Goal: Transaction & Acquisition: Purchase product/service

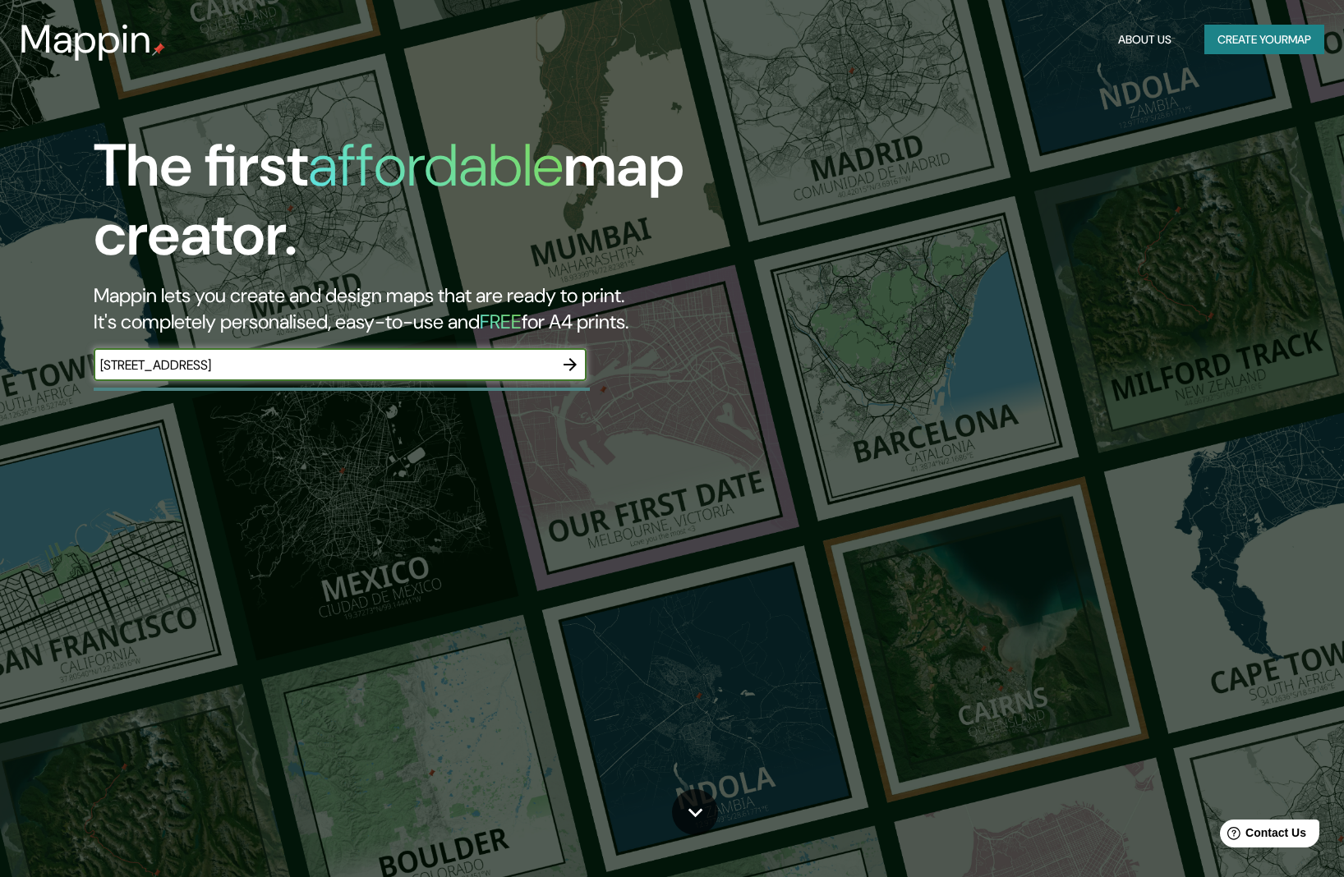
type input "[STREET_ADDRESS]"
click at [576, 365] on icon "button" at bounding box center [570, 365] width 20 height 20
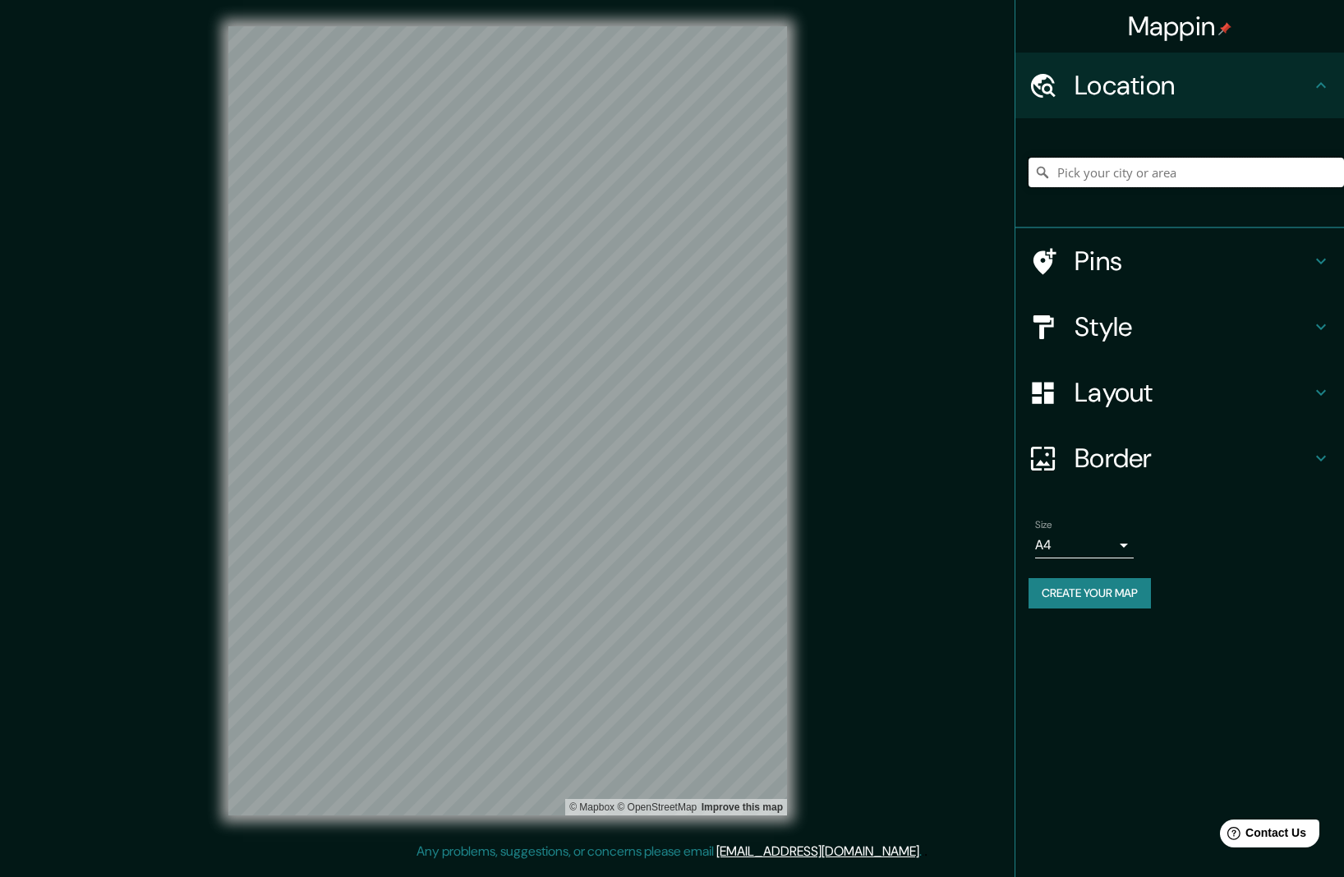
click at [1197, 171] on input "Pick your city or area" at bounding box center [1186, 173] width 315 height 30
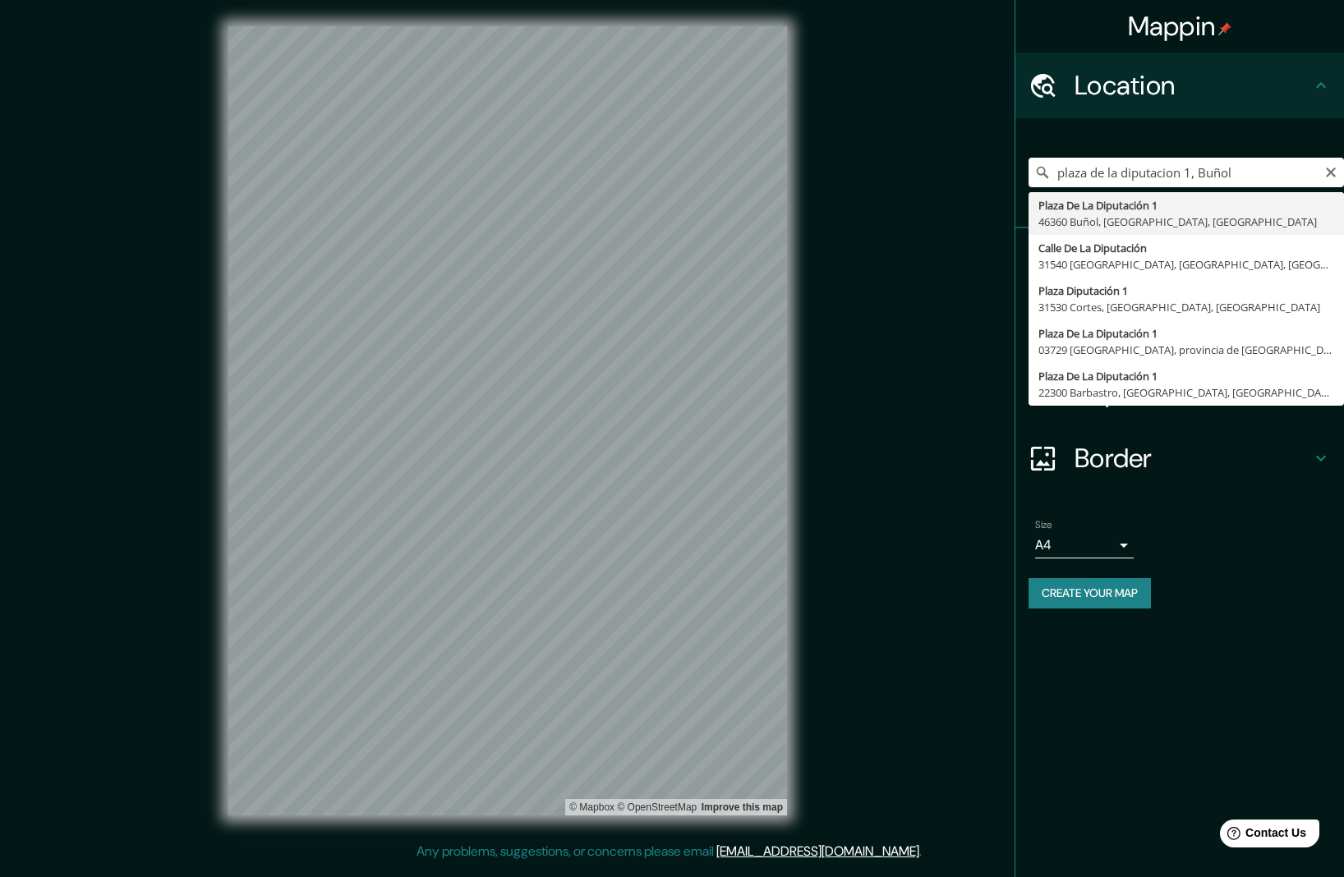
drag, startPoint x: 1192, startPoint y: 191, endPoint x: 1154, endPoint y: 219, distance: 46.5
type input "[STREET_ADDRESS]"
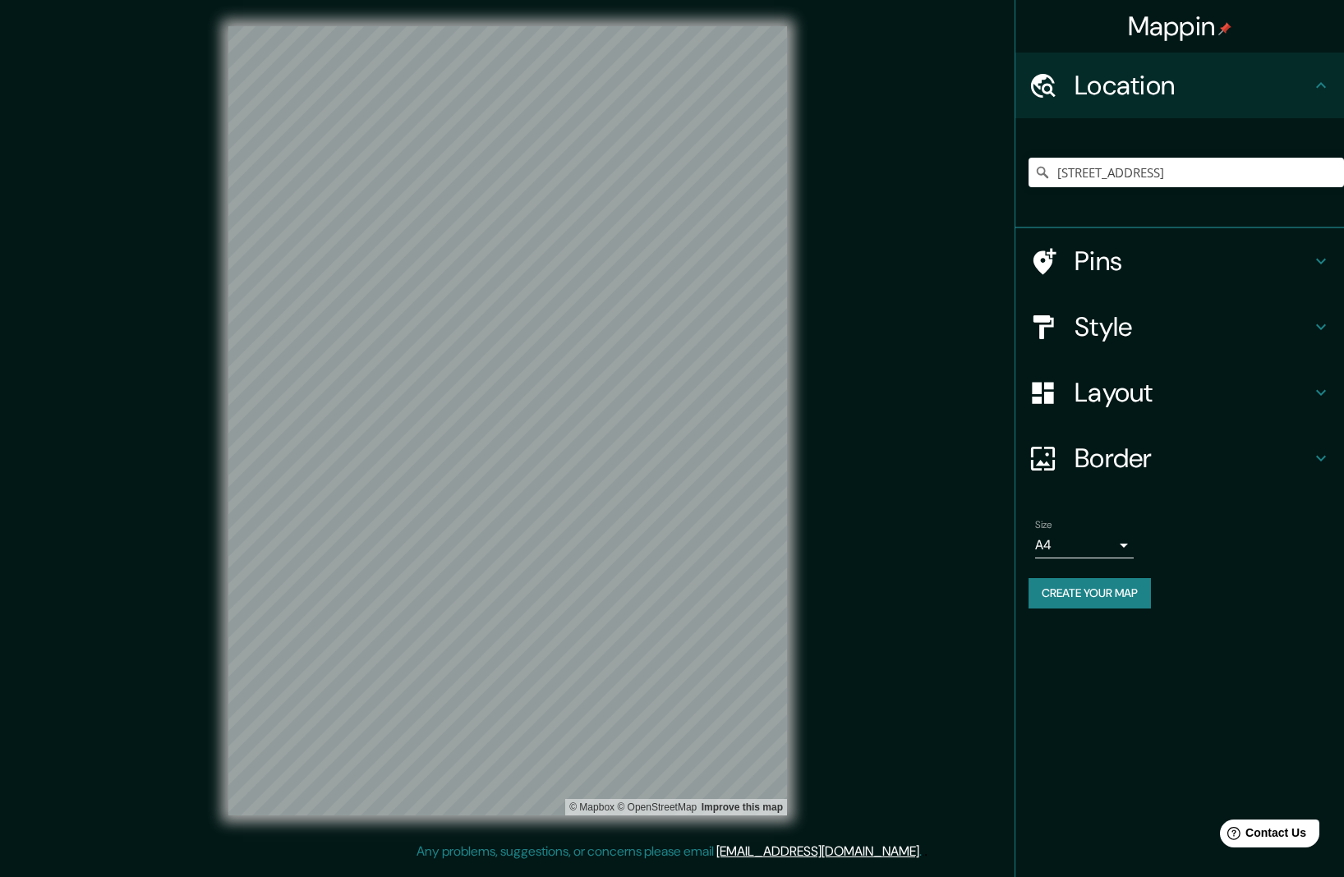
click at [1162, 315] on h4 "Style" at bounding box center [1193, 327] width 237 height 33
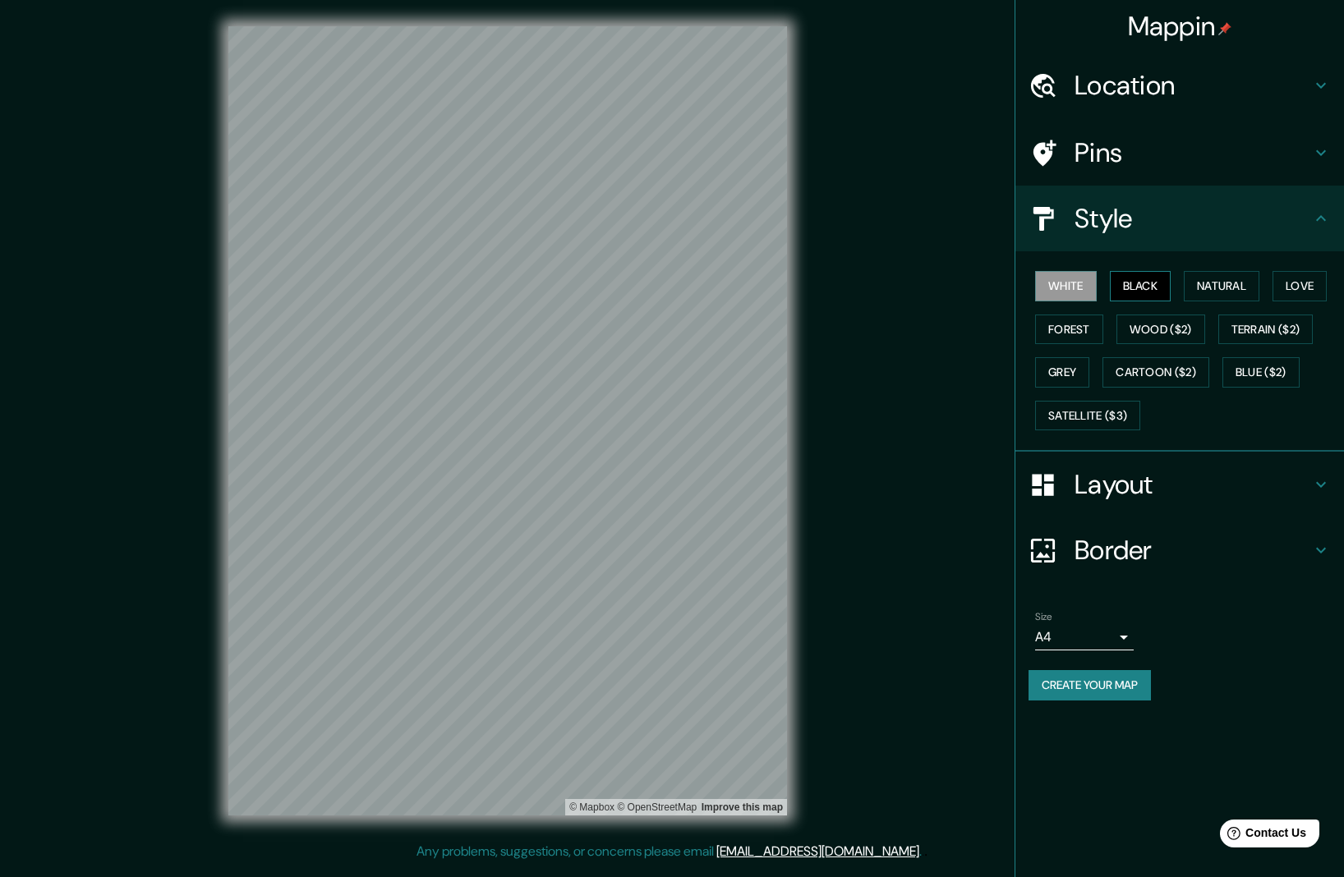
click at [1141, 287] on button "Black" at bounding box center [1141, 286] width 62 height 30
click at [1214, 282] on button "Natural" at bounding box center [1222, 286] width 76 height 30
click at [1291, 284] on button "Love" at bounding box center [1300, 286] width 54 height 30
click at [1089, 325] on button "Forest" at bounding box center [1069, 330] width 68 height 30
click at [1157, 327] on button "Wood ($2)" at bounding box center [1160, 330] width 89 height 30
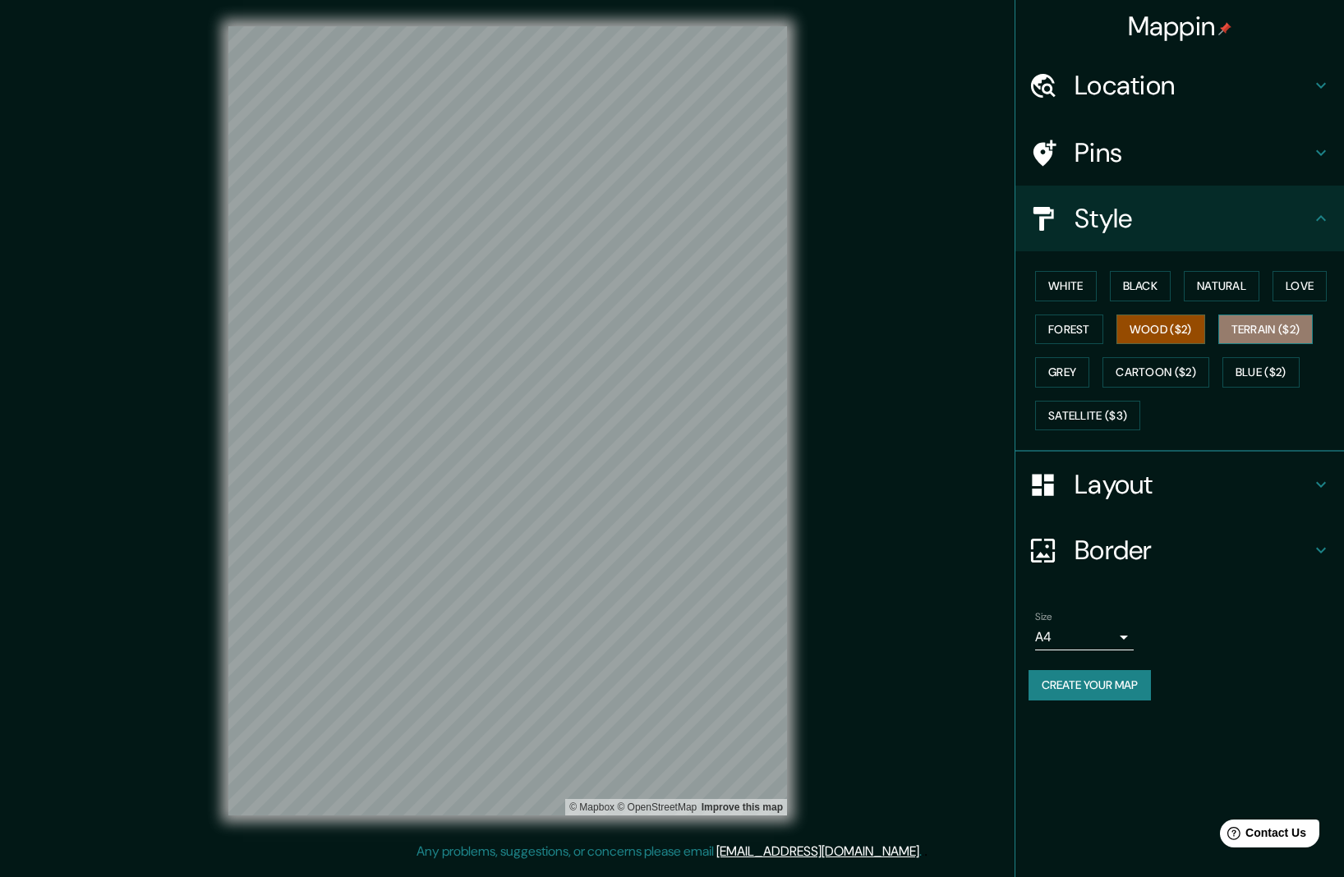
click at [1273, 328] on button "Terrain ($2)" at bounding box center [1265, 330] width 95 height 30
click at [1259, 382] on button "Blue ($2)" at bounding box center [1260, 372] width 77 height 30
click at [1178, 384] on div "White Black Natural Love Forest Wood ($2) Terrain ($2) Grey Cartoon ($2) Blue (…" at bounding box center [1186, 351] width 315 height 173
click at [1175, 378] on button "Cartoon ($2)" at bounding box center [1155, 372] width 107 height 30
click at [1076, 376] on button "Grey" at bounding box center [1062, 372] width 54 height 30
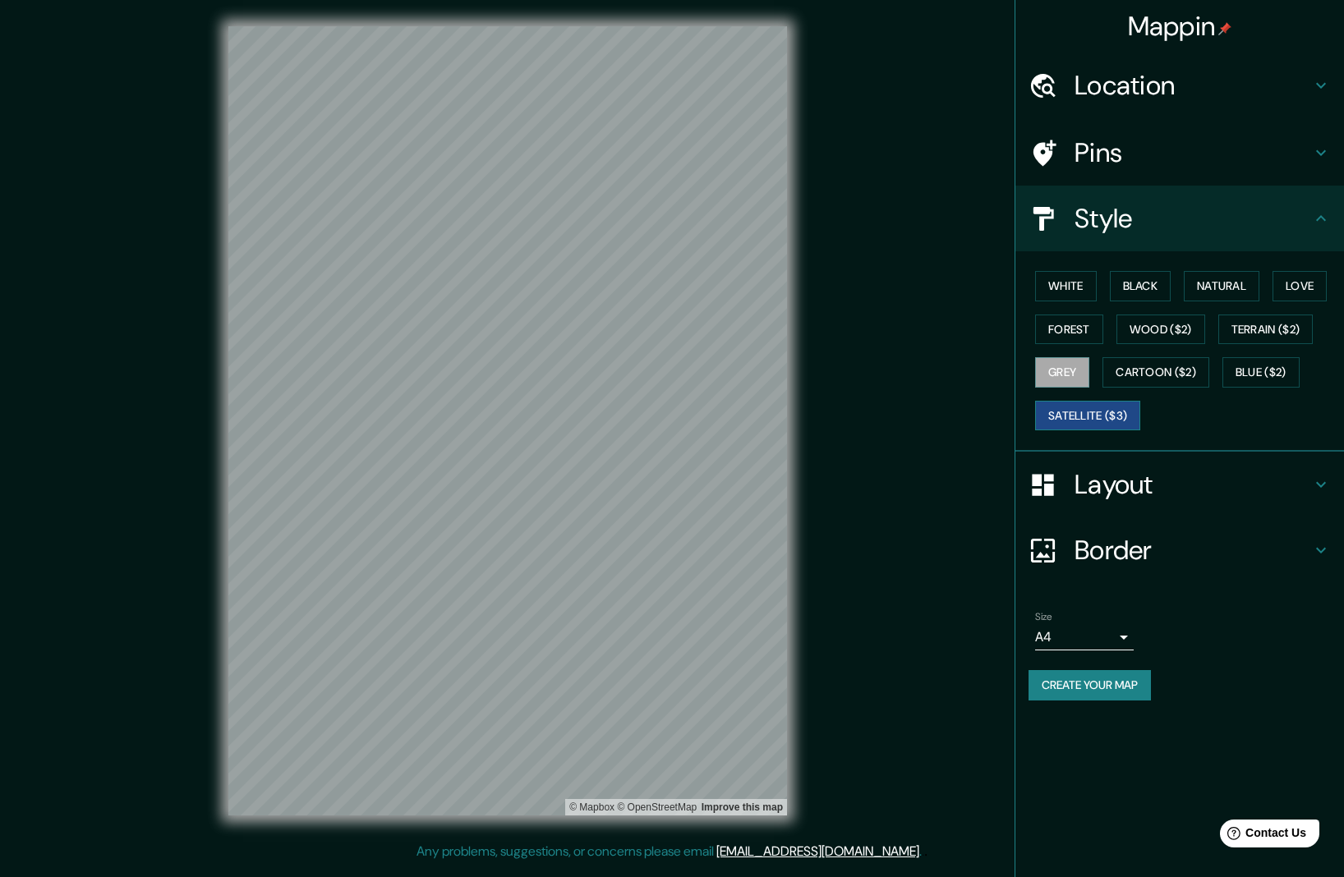
click at [1093, 415] on button "Satellite ($3)" at bounding box center [1087, 416] width 105 height 30
click at [1075, 283] on button "White" at bounding box center [1066, 286] width 62 height 30
click at [1190, 484] on h4 "Layout" at bounding box center [1193, 484] width 237 height 33
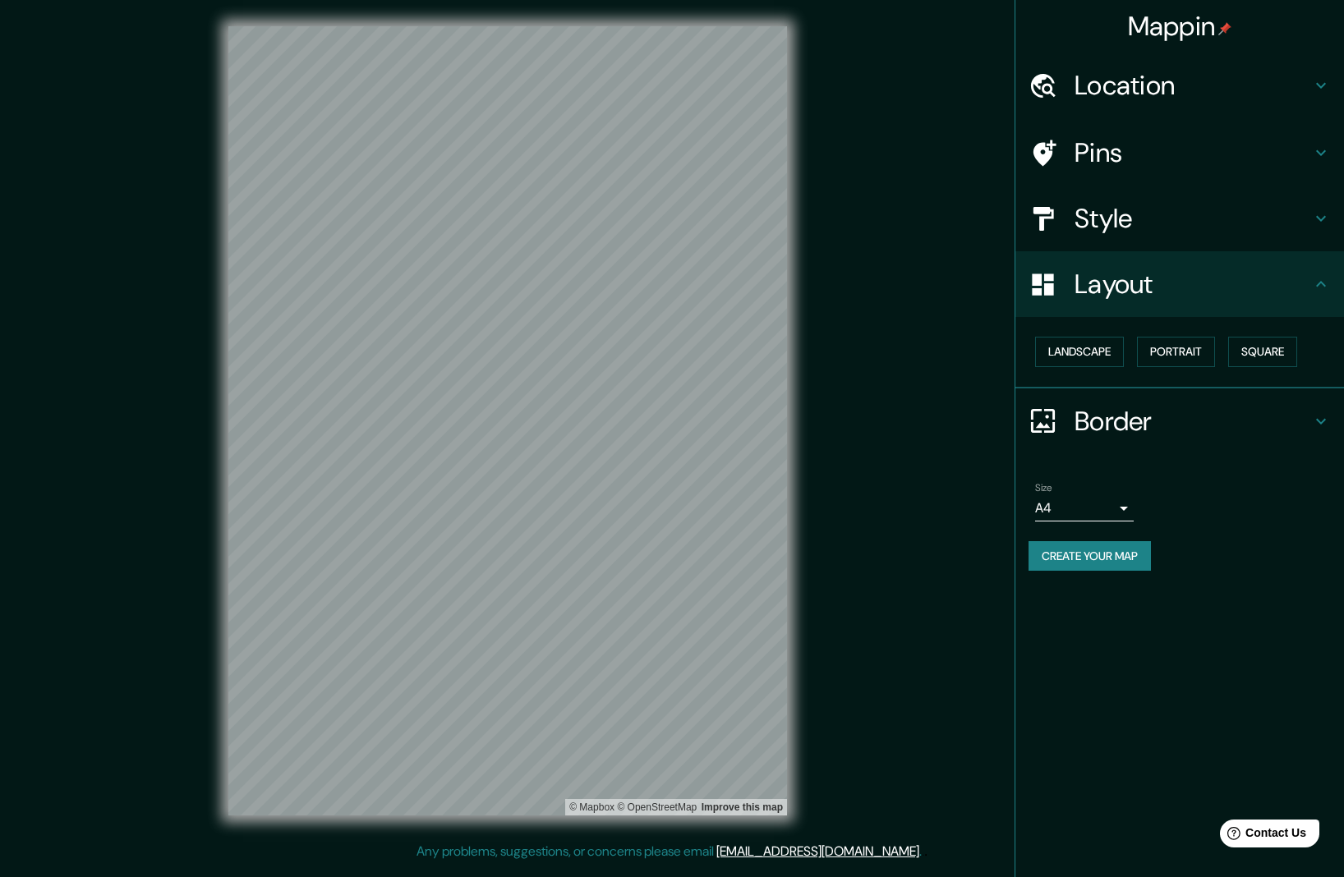
click at [1158, 429] on h4 "Border" at bounding box center [1193, 421] width 237 height 33
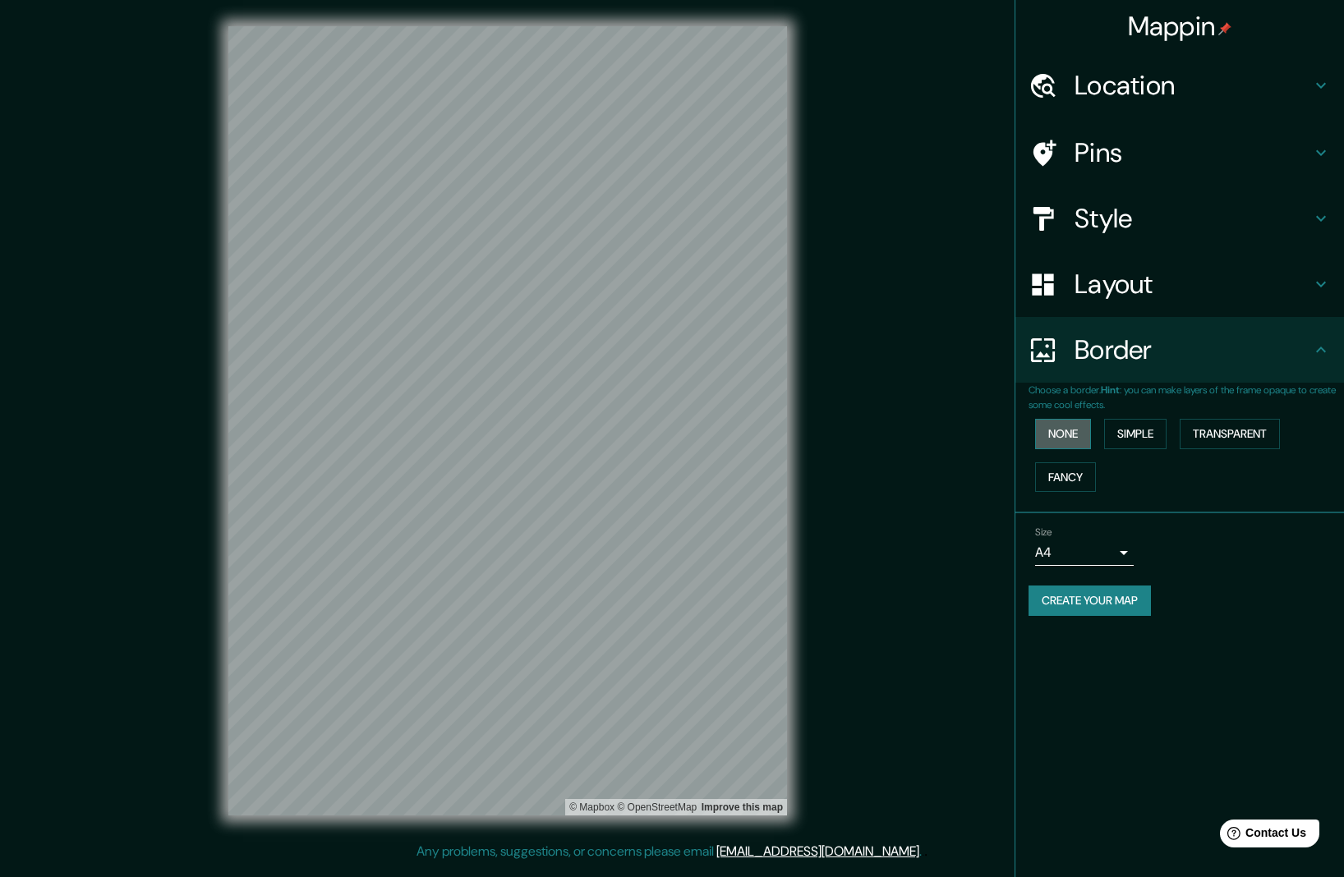
click at [1070, 421] on button "None" at bounding box center [1063, 434] width 56 height 30
click at [1155, 430] on button "Simple" at bounding box center [1135, 434] width 62 height 30
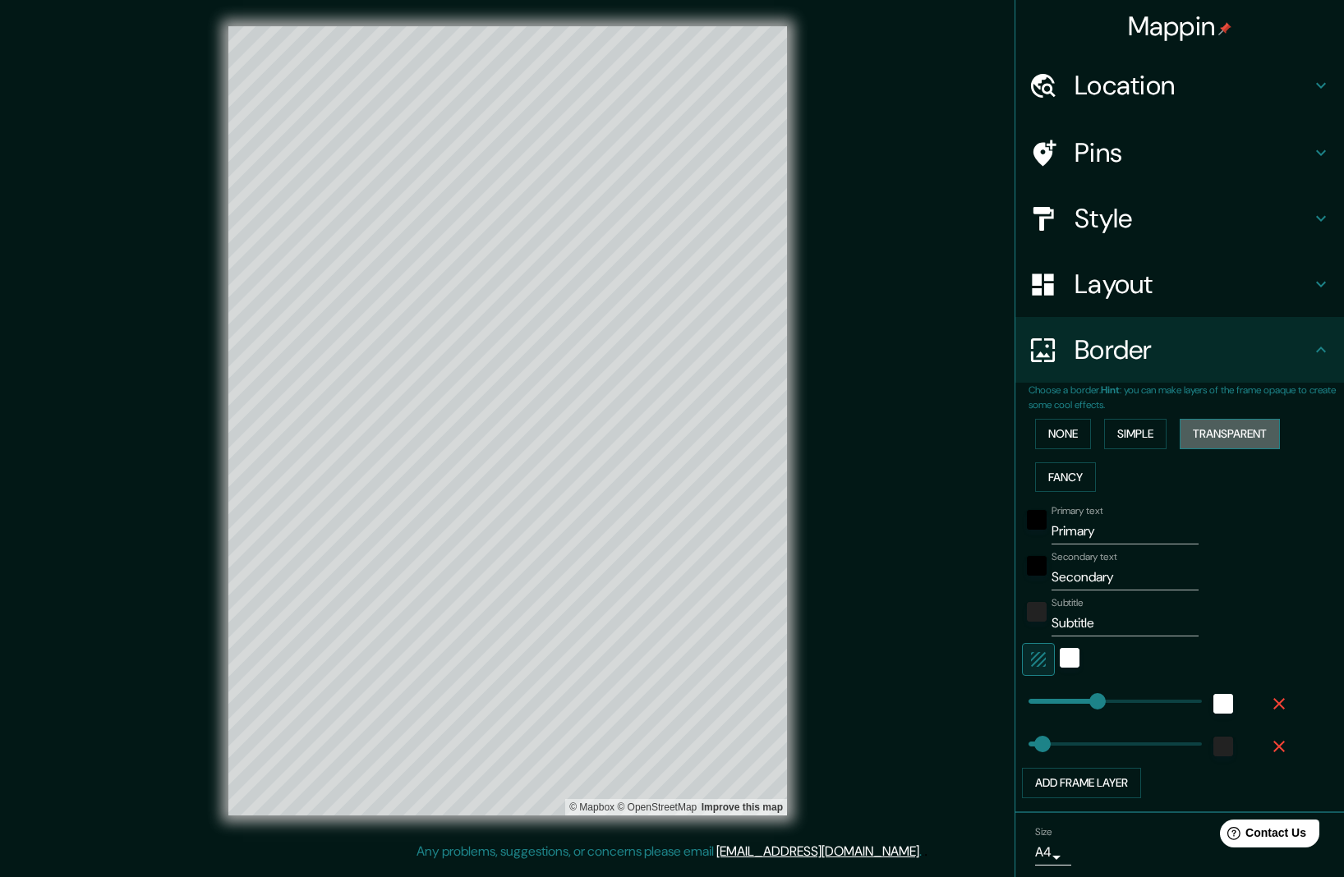
click at [1231, 430] on button "Transparent" at bounding box center [1230, 434] width 100 height 30
click at [1081, 478] on button "Fancy" at bounding box center [1065, 478] width 61 height 30
click at [1075, 440] on button "None" at bounding box center [1063, 434] width 56 height 30
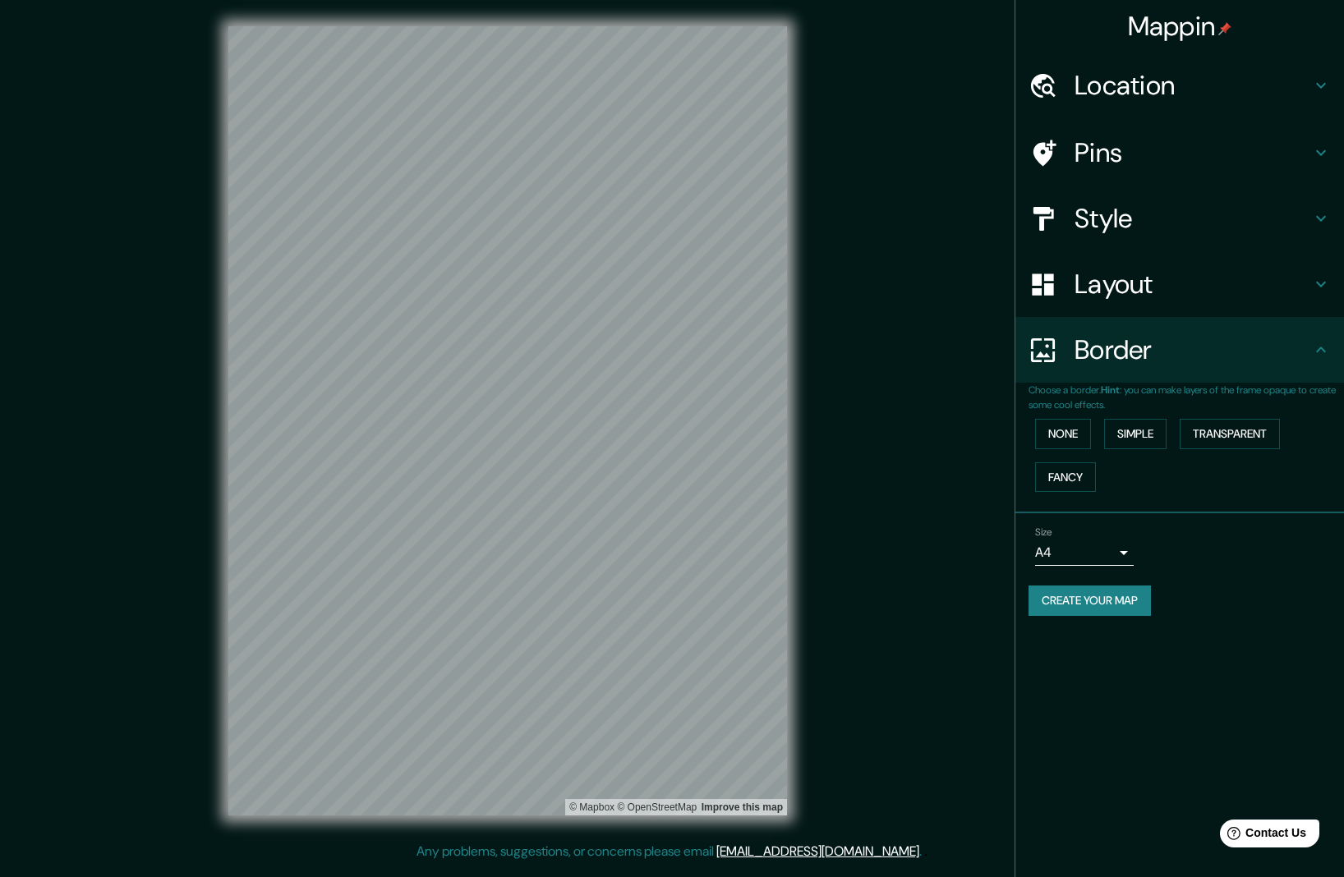
click at [1112, 550] on body "Mappin Location [STREET_ADDRESS] Pins Style Layout Border Choose a border. Hint…" at bounding box center [672, 438] width 1344 height 877
click at [1098, 605] on li "A3" at bounding box center [1084, 612] width 99 height 30
type input "a4"
click at [1153, 84] on h4 "Location" at bounding box center [1193, 85] width 237 height 33
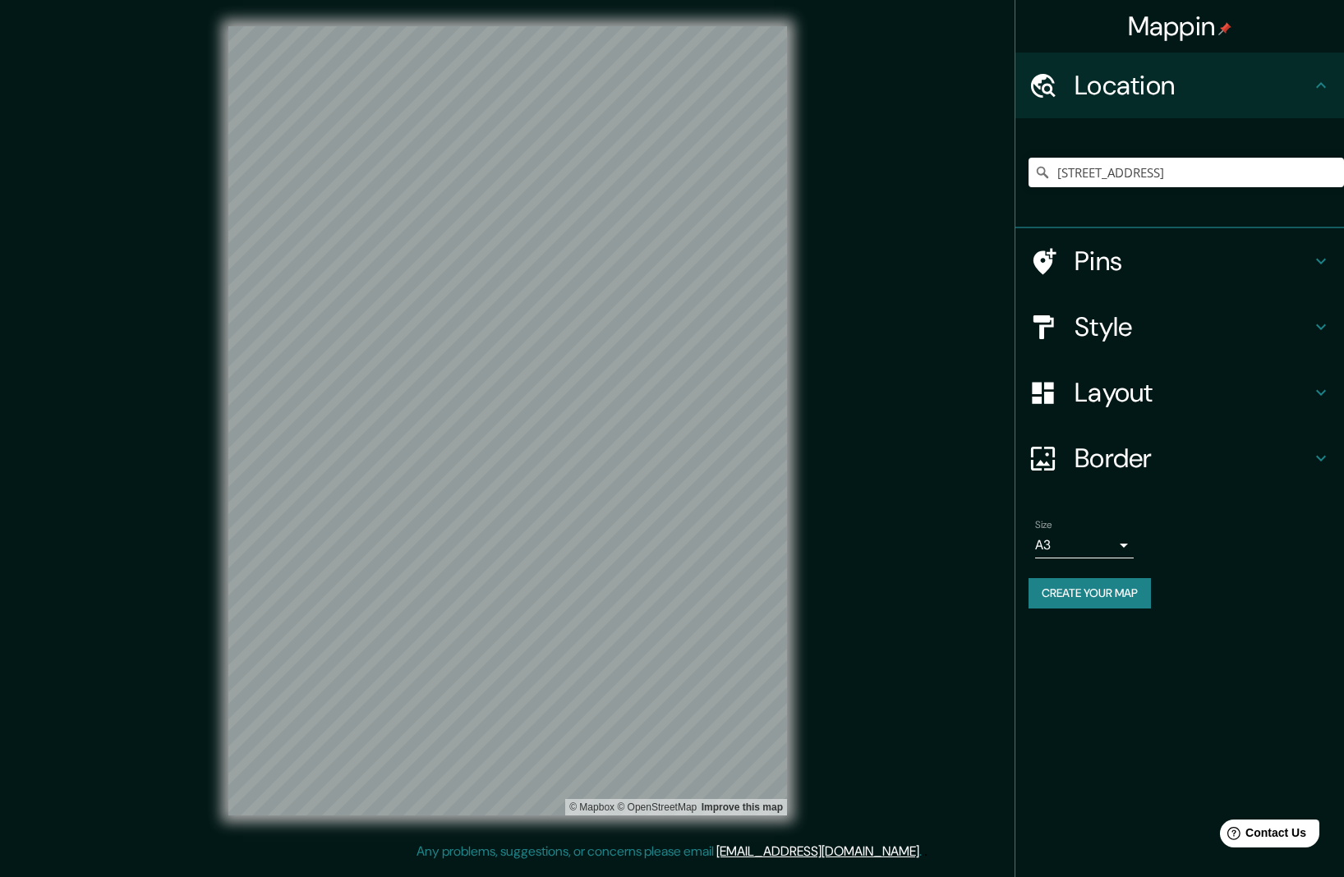
click at [1152, 256] on h4 "Pins" at bounding box center [1193, 261] width 237 height 33
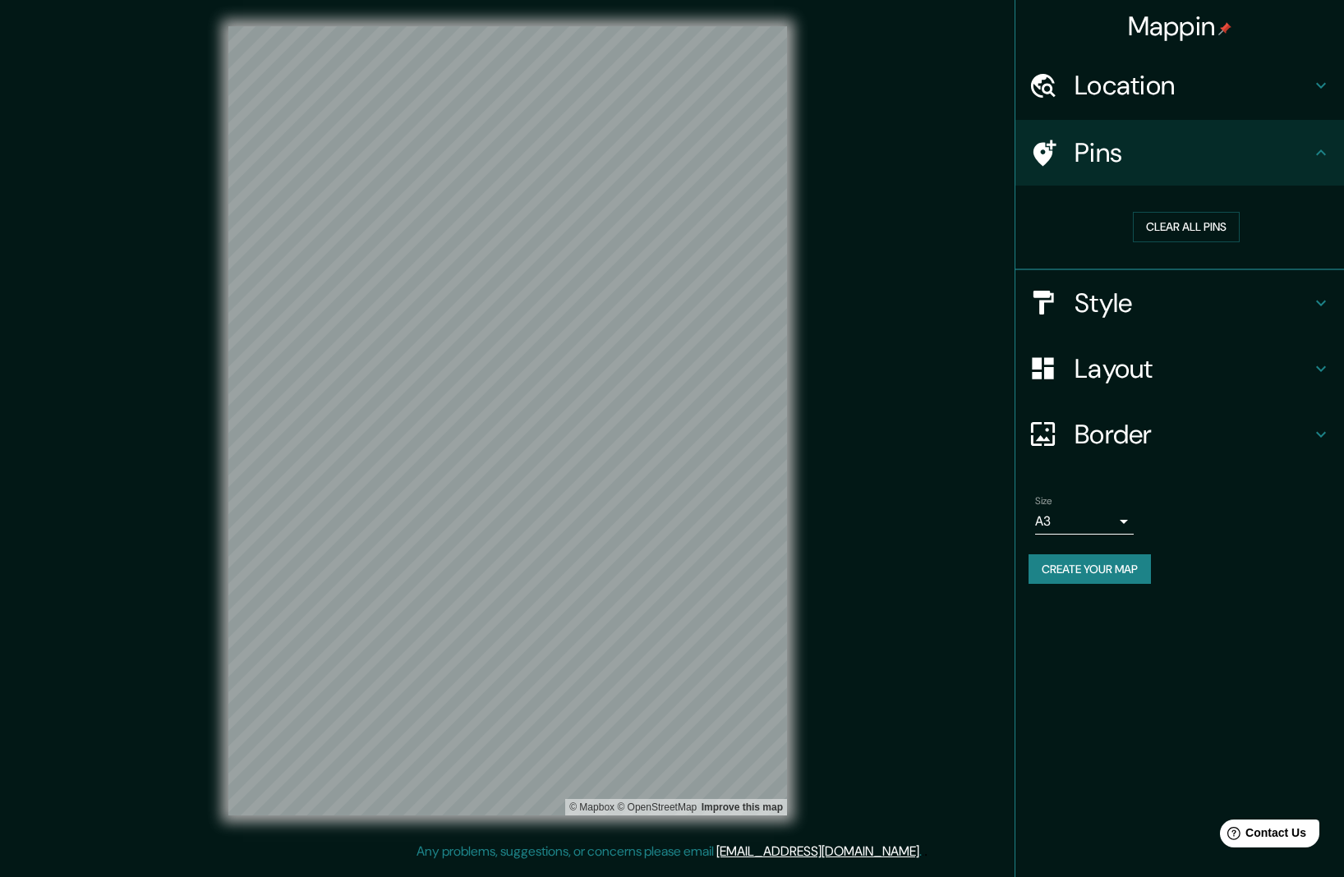
click at [1171, 95] on h4 "Location" at bounding box center [1193, 85] width 237 height 33
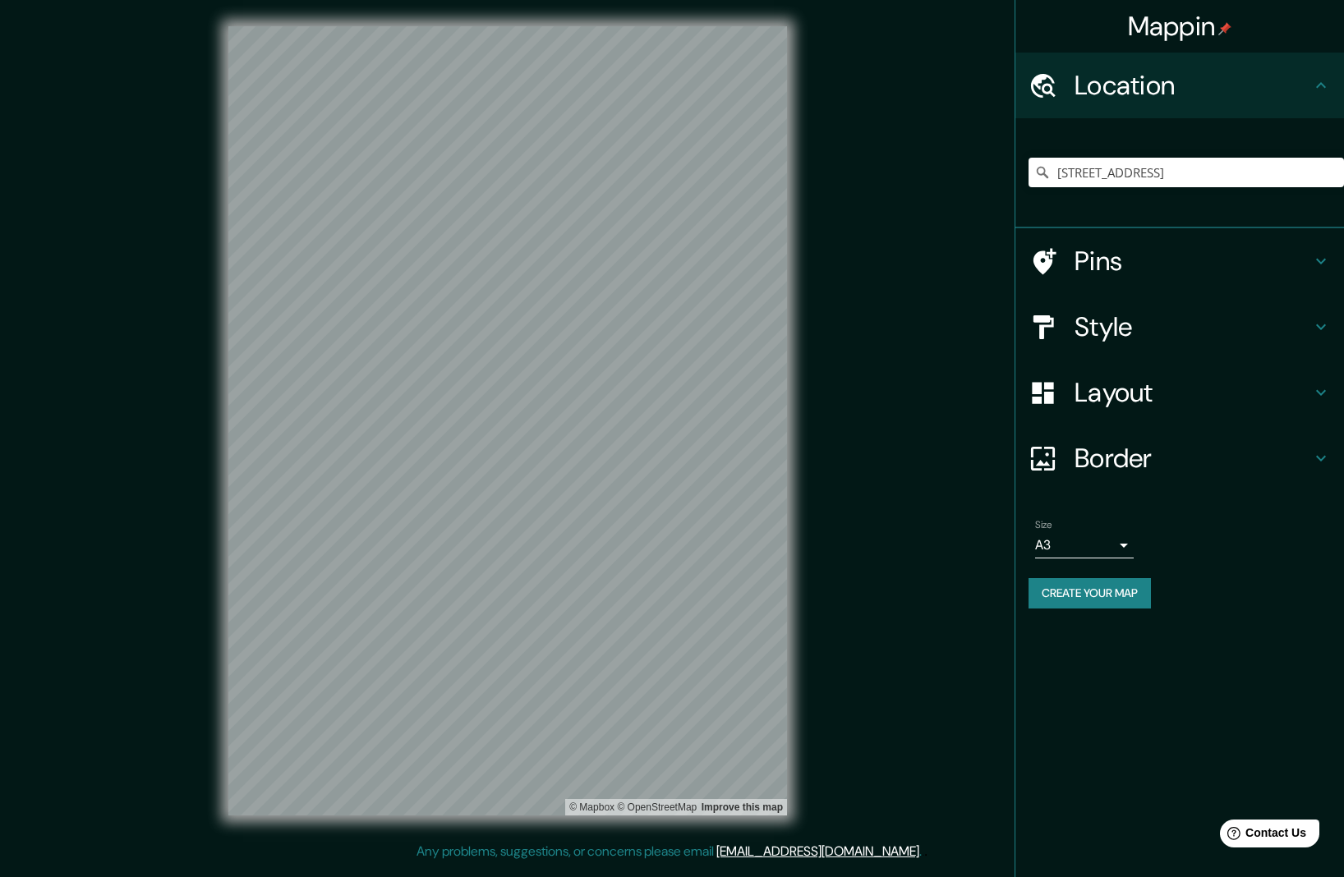
click at [1121, 337] on h4 "Style" at bounding box center [1193, 327] width 237 height 33
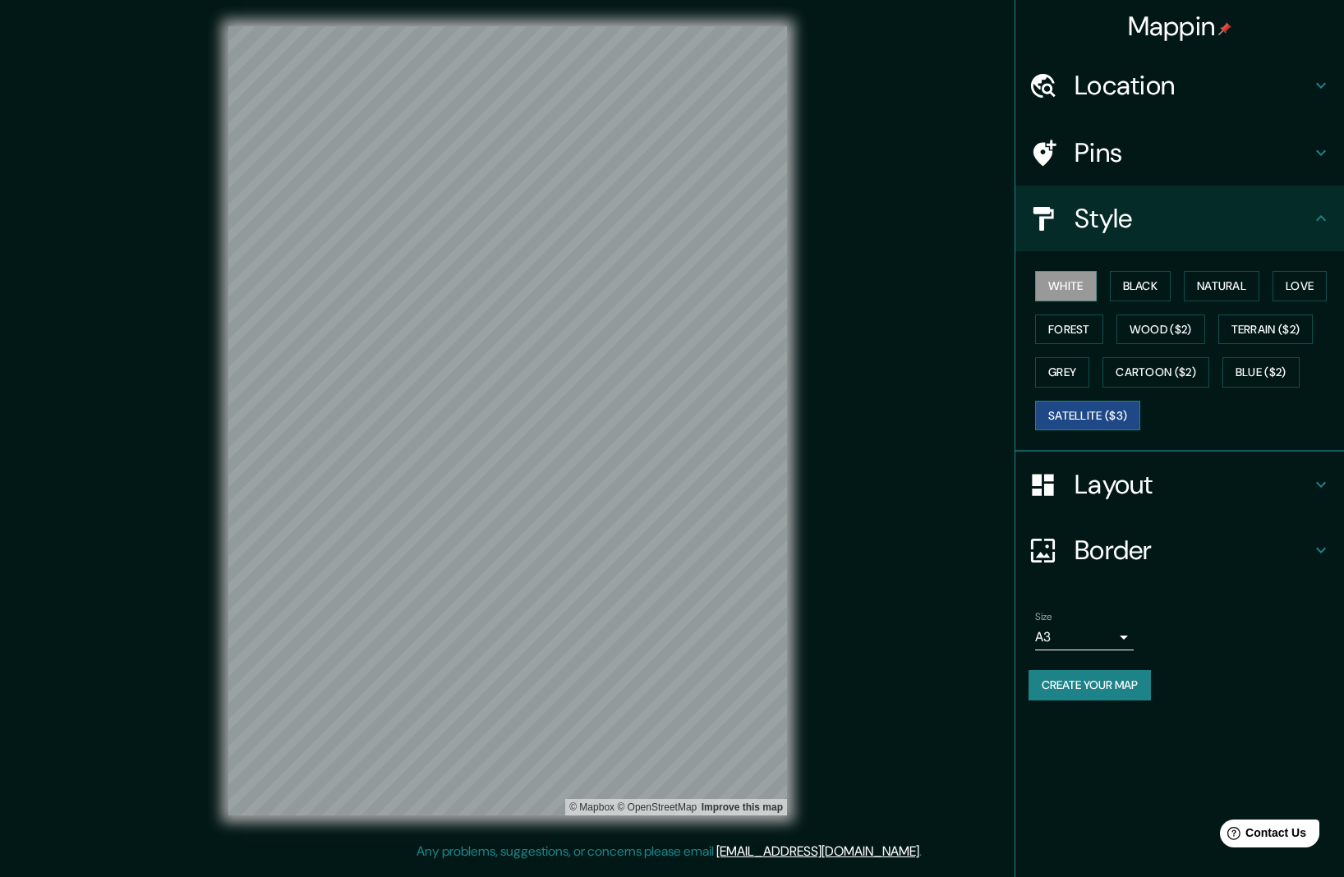
click at [1078, 406] on button "Satellite ($3)" at bounding box center [1087, 416] width 105 height 30
click at [1169, 92] on h4 "Location" at bounding box center [1193, 85] width 237 height 33
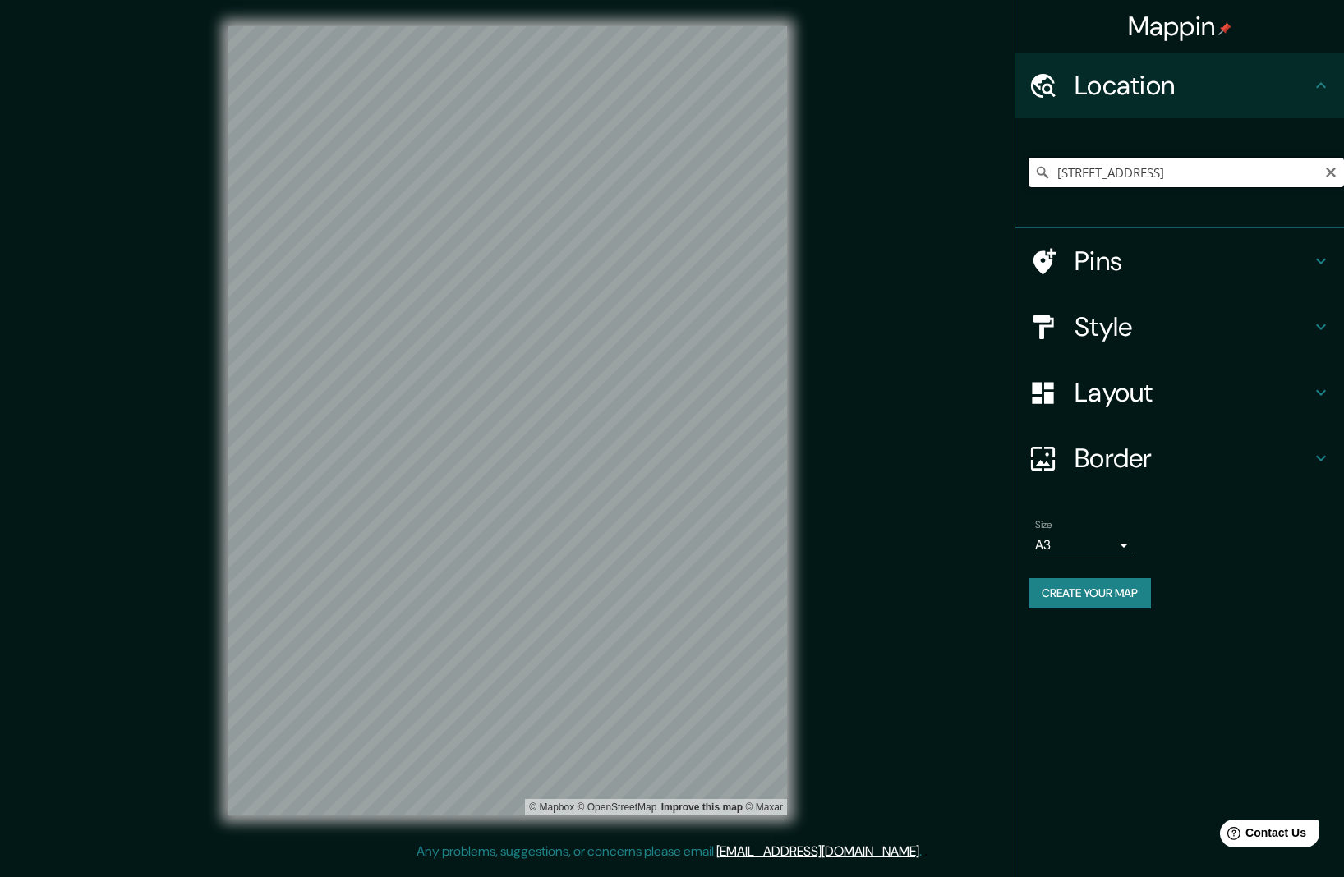
click at [1100, 172] on input "[STREET_ADDRESS]" at bounding box center [1186, 173] width 315 height 30
